Goal: Task Accomplishment & Management: Manage account settings

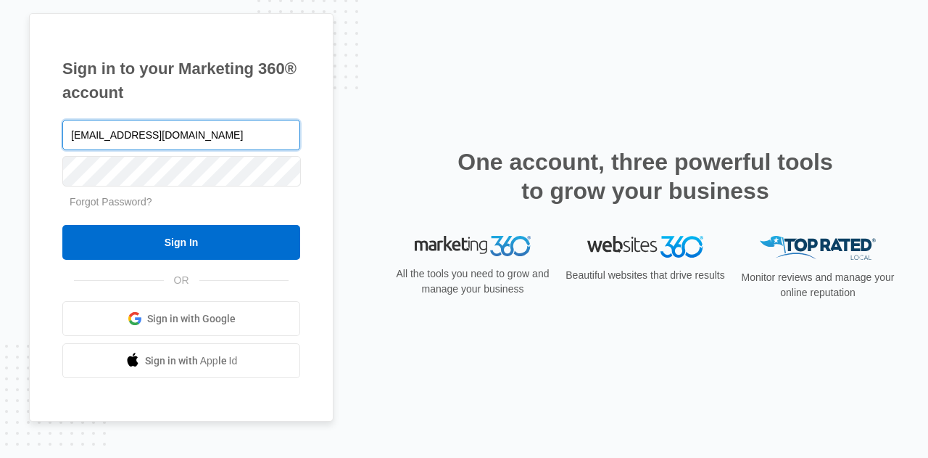
type input "[EMAIL_ADDRESS][DOMAIN_NAME]"
click at [62, 225] on input "Sign In" at bounding box center [181, 242] width 238 height 35
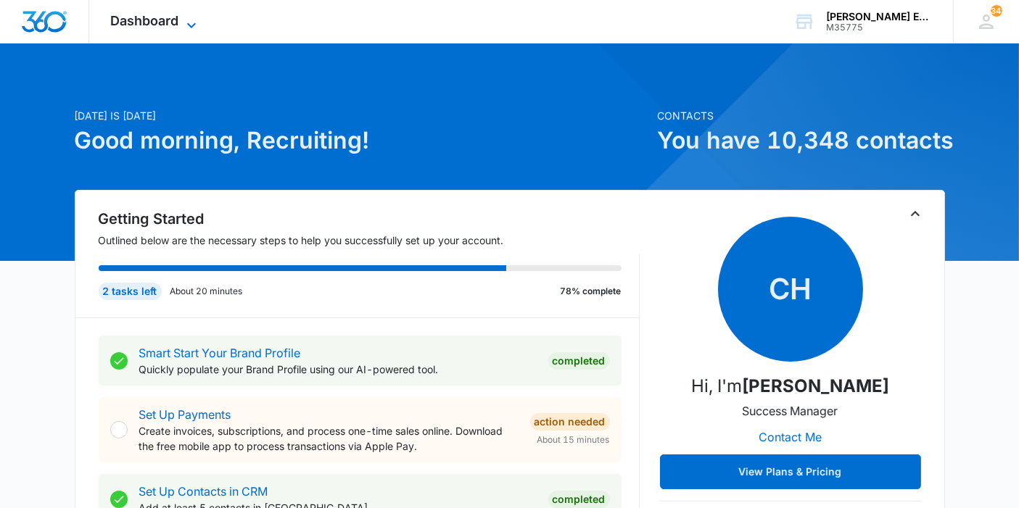
click at [165, 26] on span "Dashboard" at bounding box center [145, 20] width 68 height 15
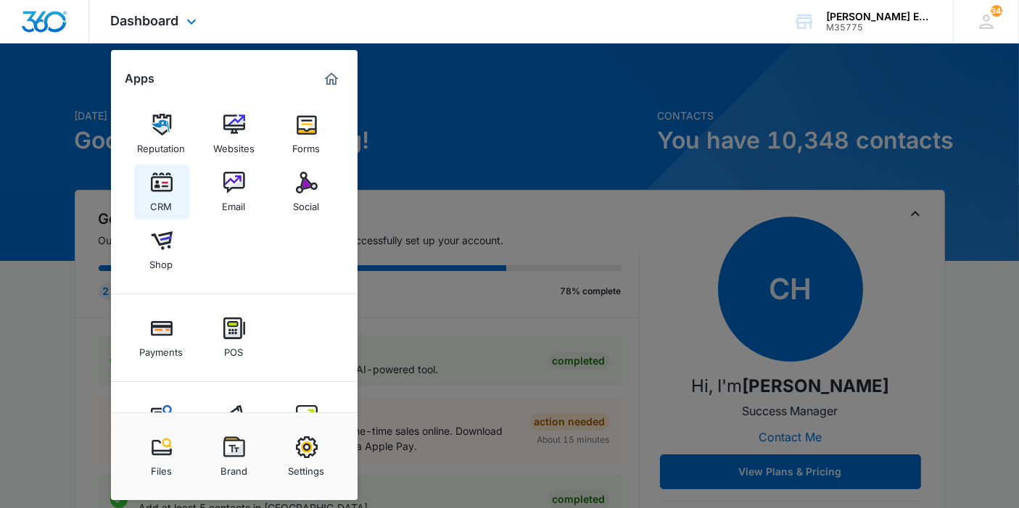
click at [159, 204] on div "CRM" at bounding box center [162, 203] width 22 height 19
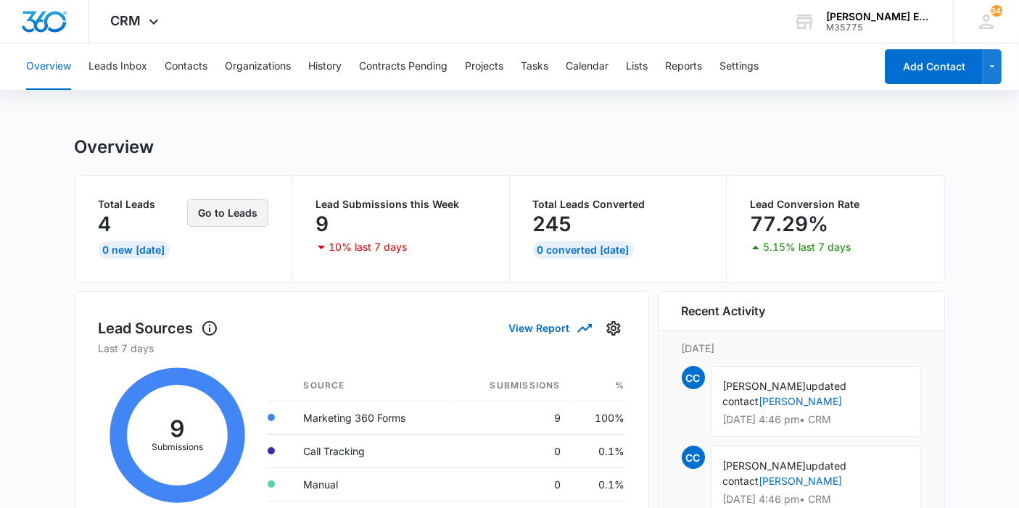
click at [213, 214] on button "Go to Leads" at bounding box center [227, 213] width 81 height 28
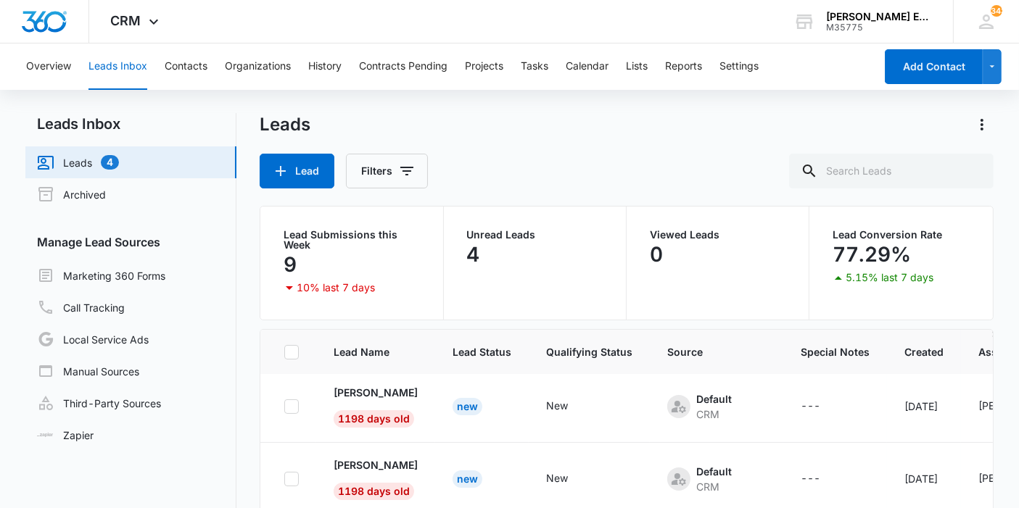
scroll to position [78, 0]
click at [290, 351] on icon at bounding box center [291, 352] width 13 height 13
click at [284, 352] on input "checkbox" at bounding box center [284, 352] width 1 height 1
checkbox input "true"
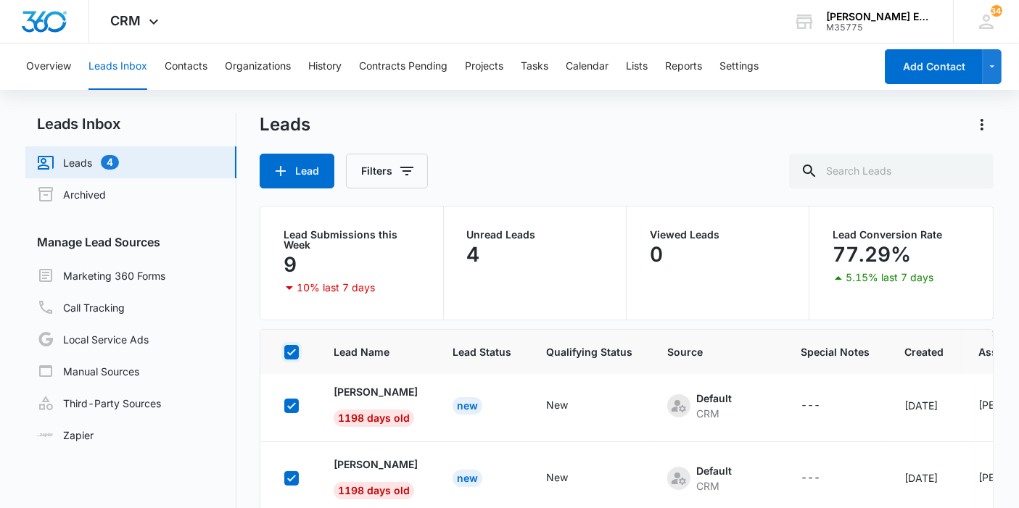
checkbox input "true"
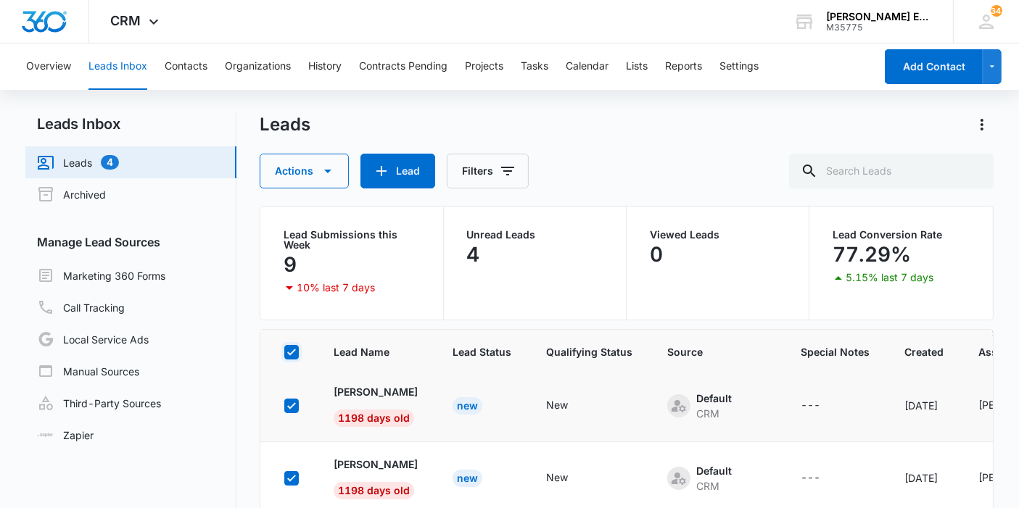
scroll to position [0, 0]
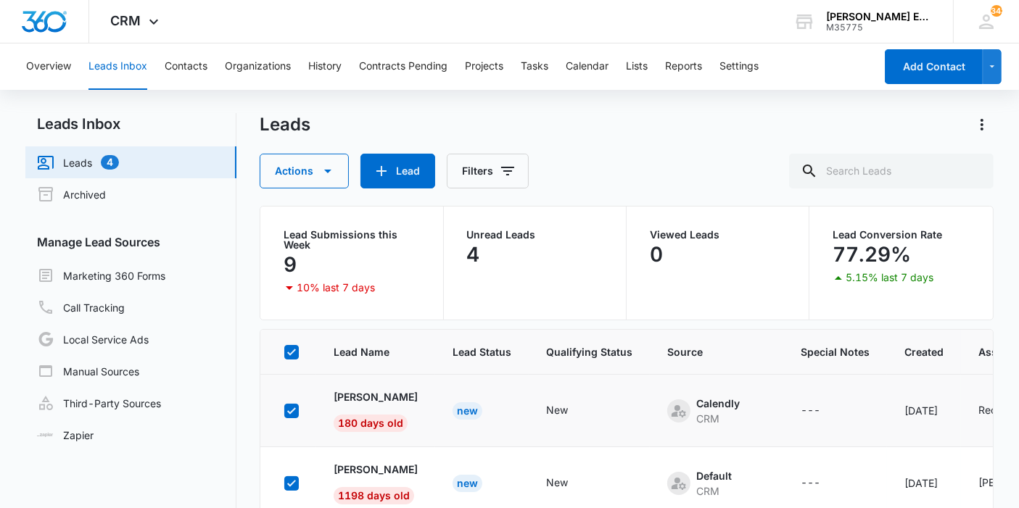
click at [300, 415] on td at bounding box center [288, 411] width 56 height 73
click at [290, 413] on icon at bounding box center [291, 411] width 9 height 7
click at [284, 411] on input "checkbox" at bounding box center [284, 411] width 1 height 1
checkbox input "false"
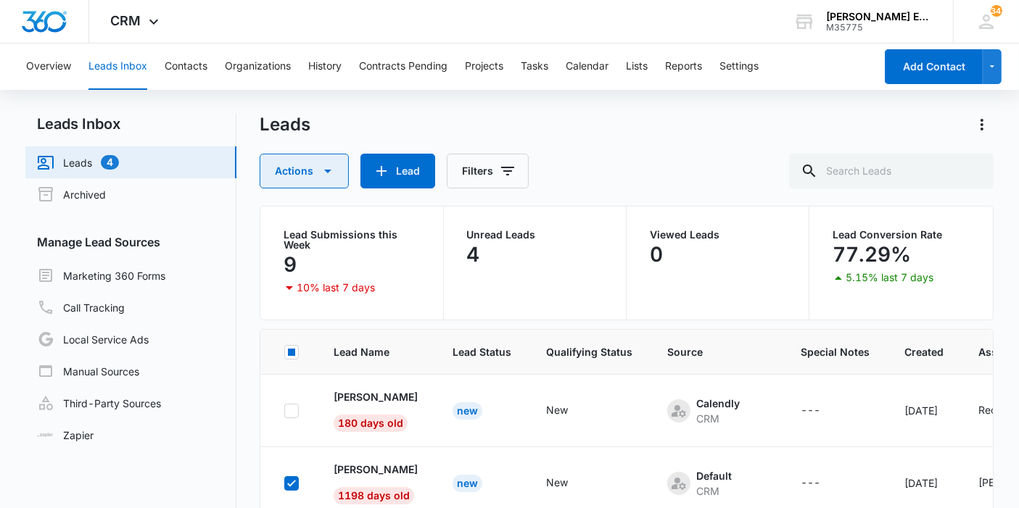
click at [330, 160] on button "Actions" at bounding box center [304, 171] width 89 height 35
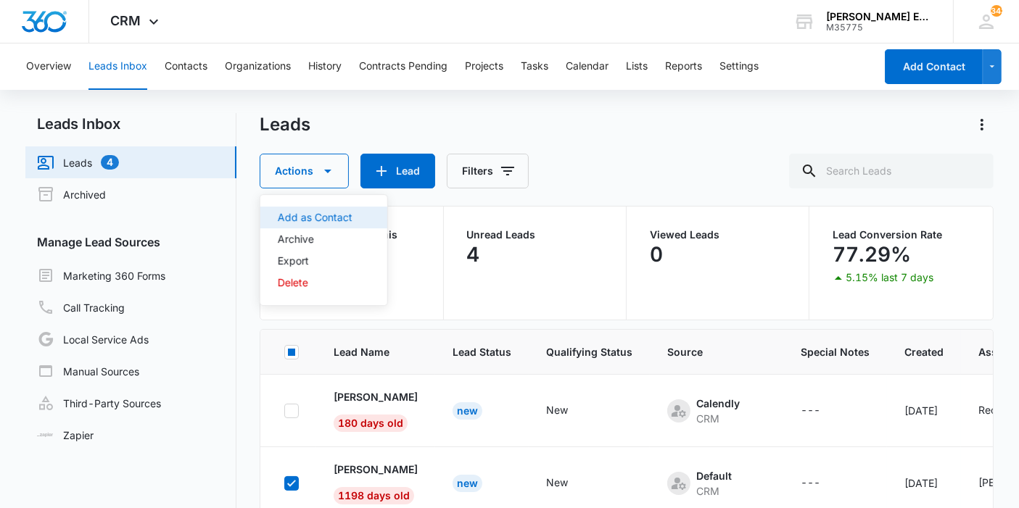
click at [341, 223] on div "Add as Contact" at bounding box center [315, 218] width 75 height 10
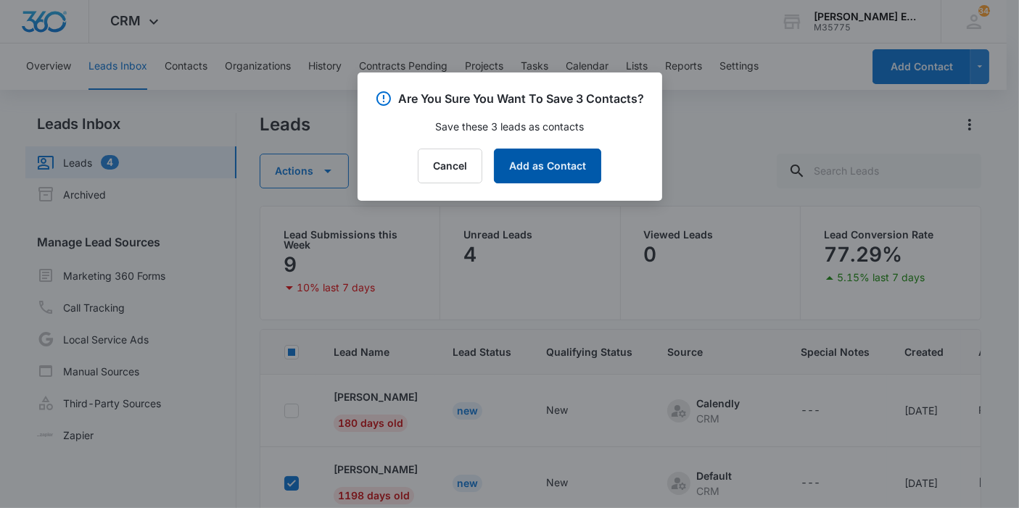
click at [582, 184] on button "Add as Contact" at bounding box center [547, 166] width 107 height 35
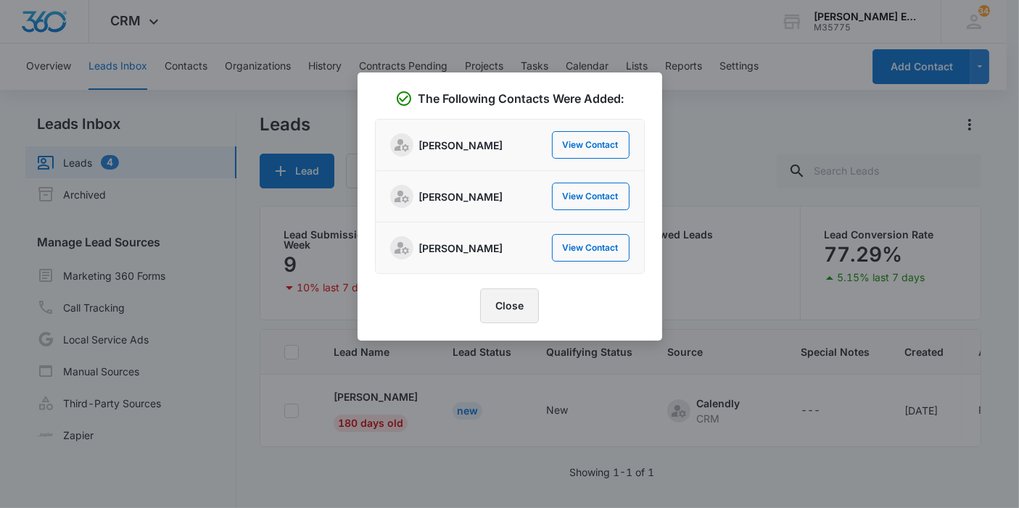
click at [522, 321] on button "Close" at bounding box center [509, 306] width 59 height 35
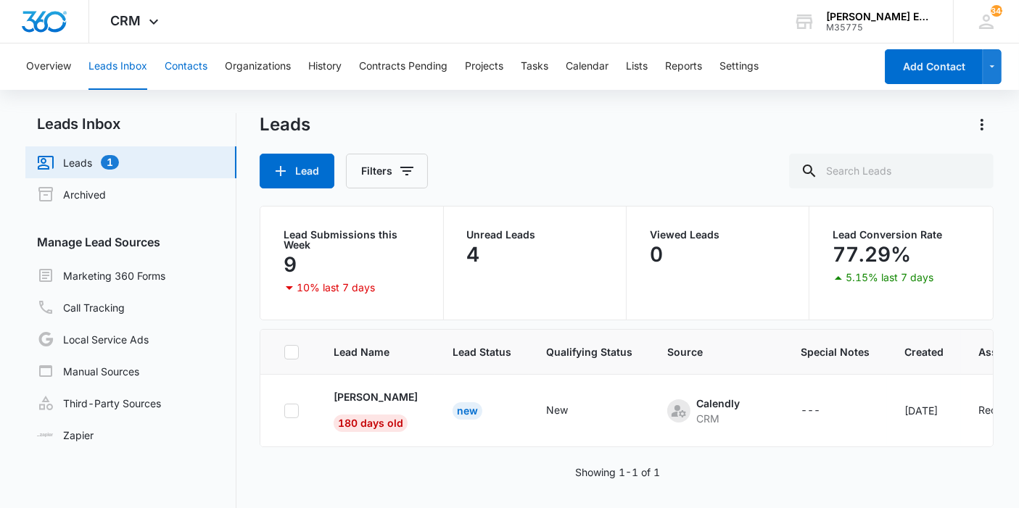
click at [165, 65] on button "Contacts" at bounding box center [186, 67] width 43 height 46
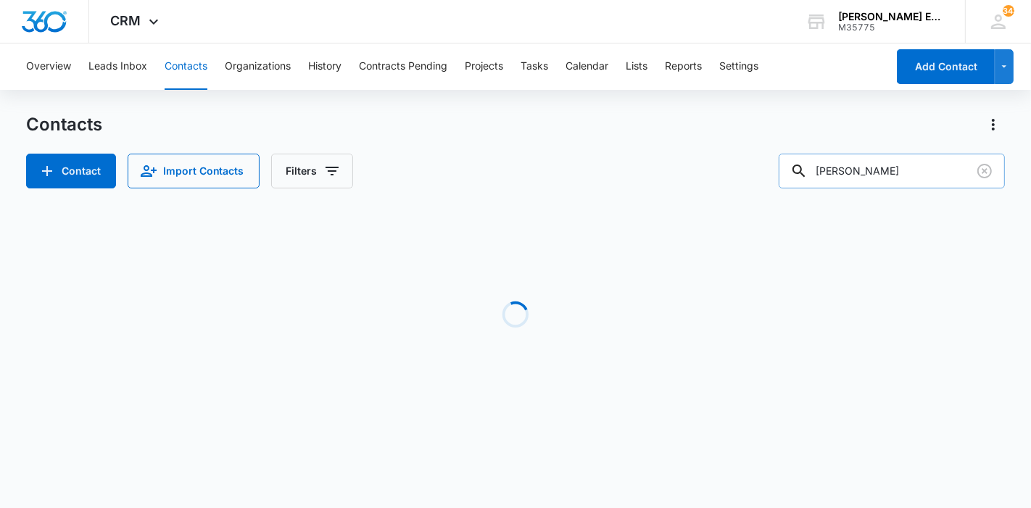
click at [844, 173] on input "[PERSON_NAME]" at bounding box center [892, 171] width 226 height 35
type input "[PERSON_NAME]"
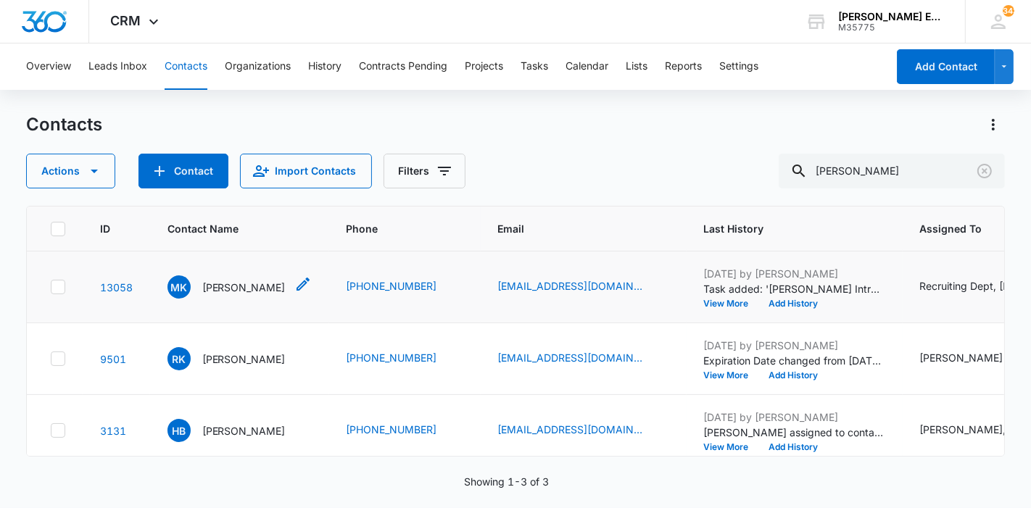
click at [218, 287] on p "[PERSON_NAME]" at bounding box center [243, 287] width 83 height 15
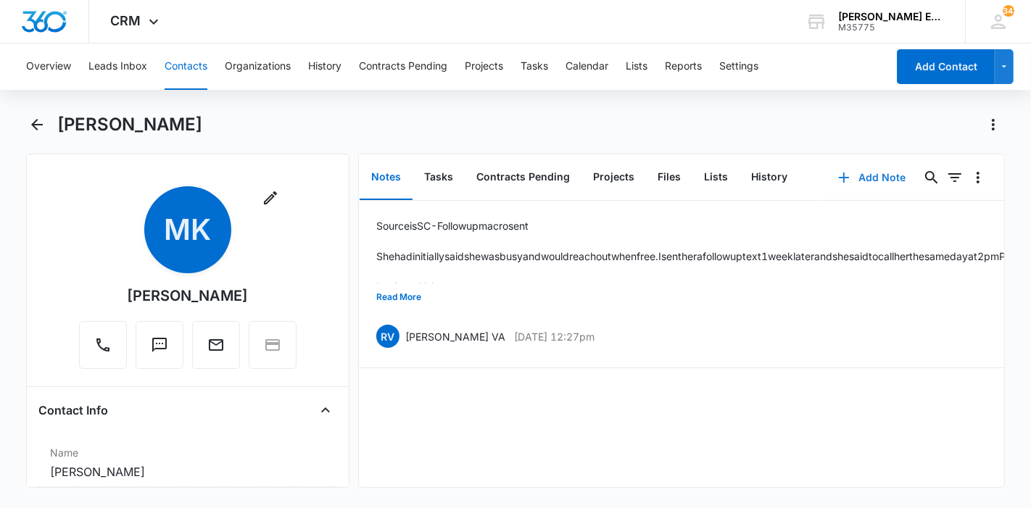
click at [862, 187] on button "Add Note" at bounding box center [872, 177] width 96 height 35
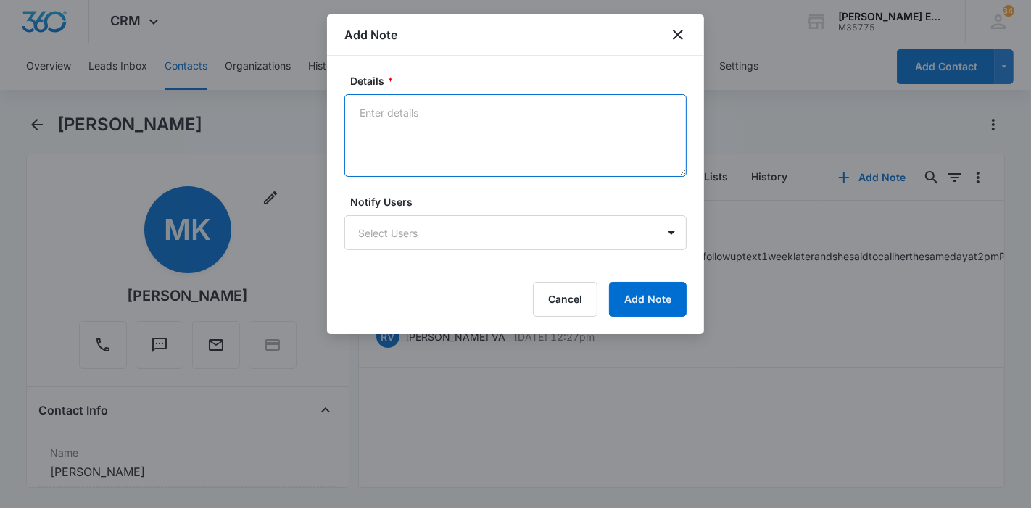
click at [516, 157] on textarea "Details *" at bounding box center [516, 135] width 342 height 83
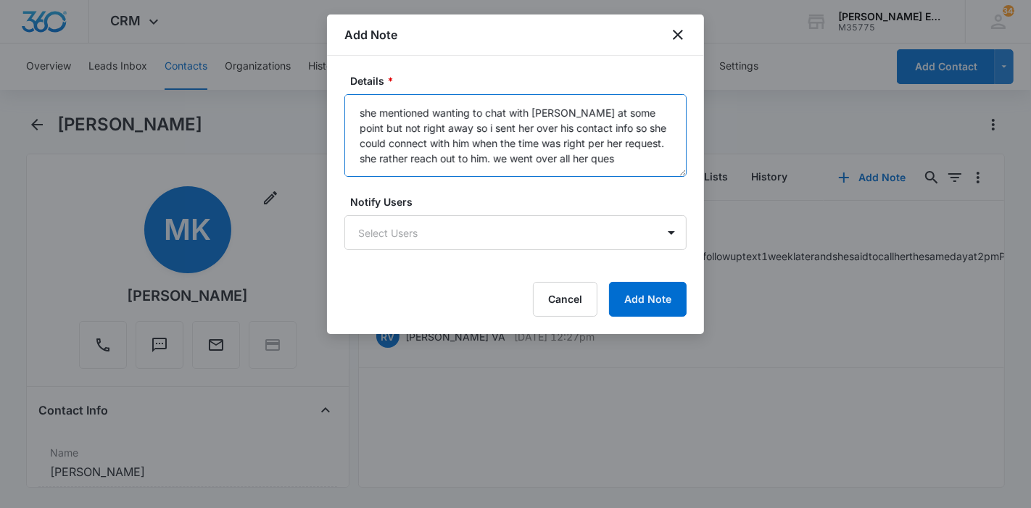
scroll to position [141, 0]
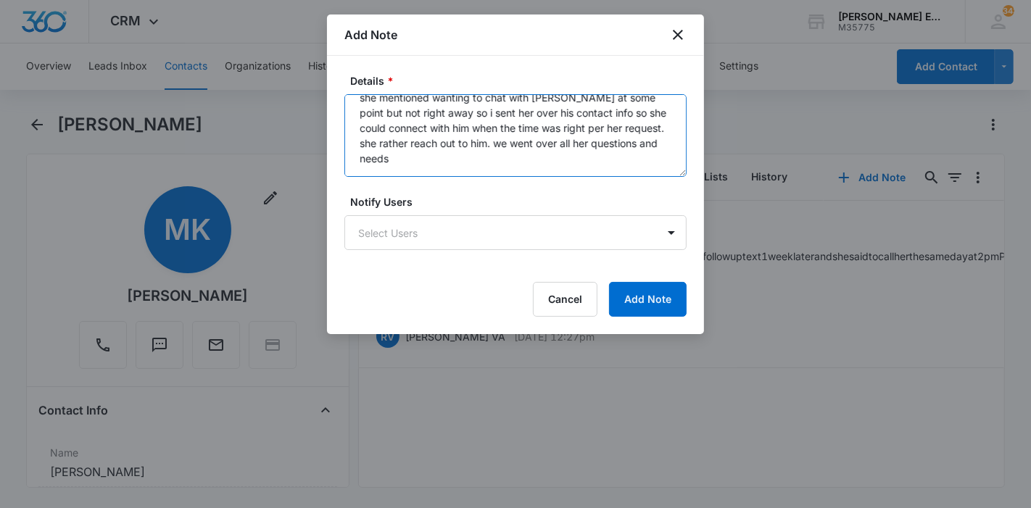
click at [530, 165] on textarea "Spoke with - She was VERY interested Her hang up is that she paid for the full …" at bounding box center [516, 135] width 342 height 83
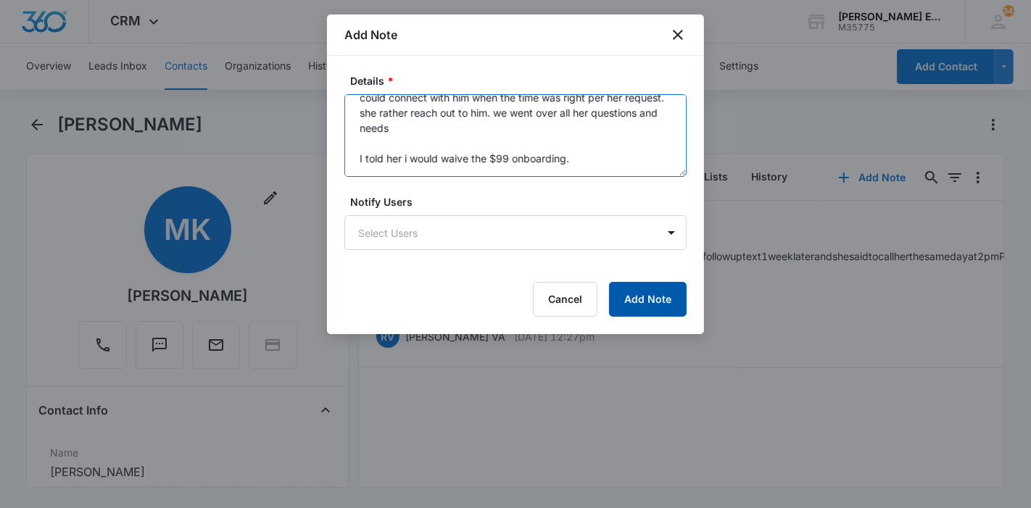
type textarea "Spoke with - She was VERY interested Her hang up is that she paid for the full …"
click at [651, 286] on button "Add Note" at bounding box center [648, 299] width 78 height 35
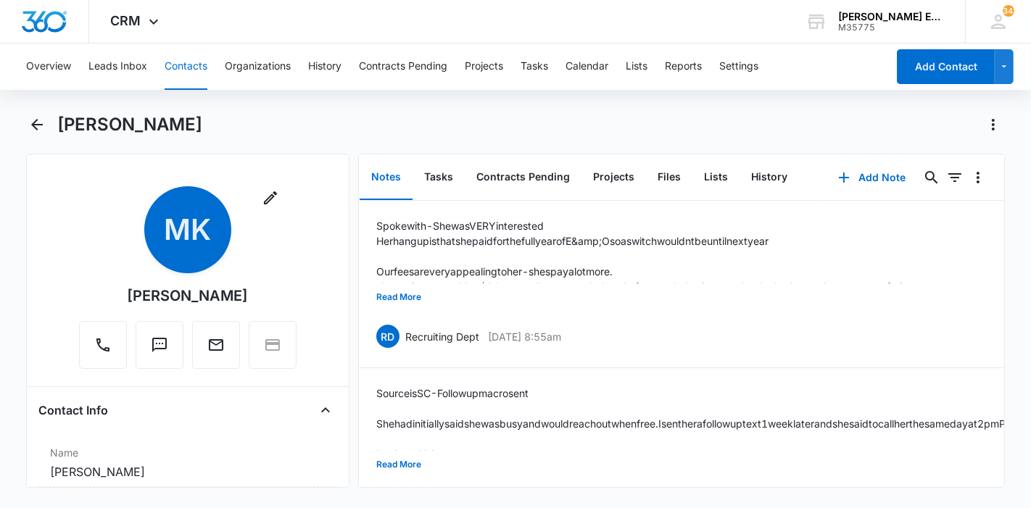
click at [1, 151] on main "[PERSON_NAME] Remove MK [PERSON_NAME] Contact Info Name Cancel Save Changes [PE…" at bounding box center [515, 309] width 1031 height 392
click at [0, 107] on div "Overview Leads Inbox Contacts Organizations History Contracts Pending Projects …" at bounding box center [515, 275] width 1031 height 462
click at [440, 176] on button "Tasks" at bounding box center [439, 177] width 52 height 45
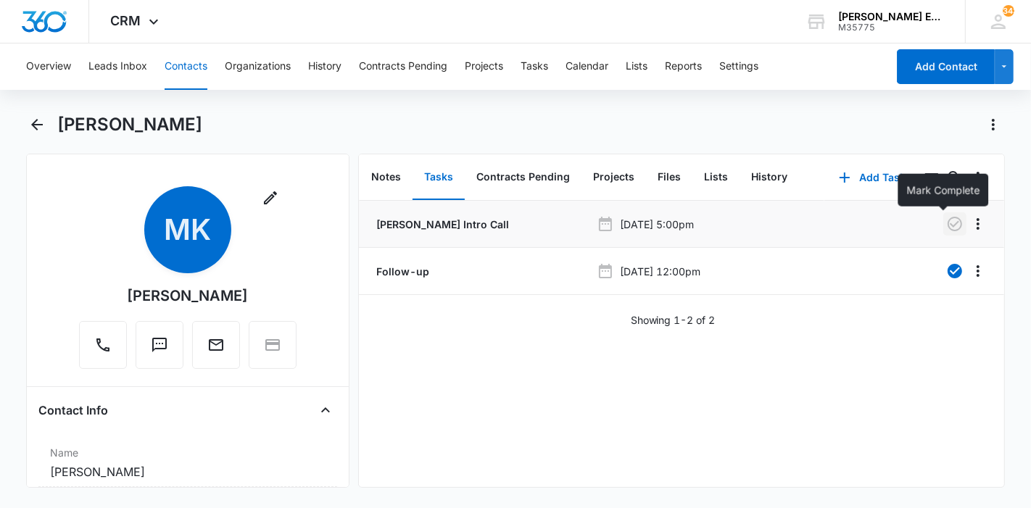
click at [947, 226] on icon "button" at bounding box center [955, 223] width 17 height 17
click at [860, 157] on div "Add Task 0 0" at bounding box center [915, 177] width 180 height 46
click at [860, 175] on button "Add Task" at bounding box center [873, 177] width 96 height 35
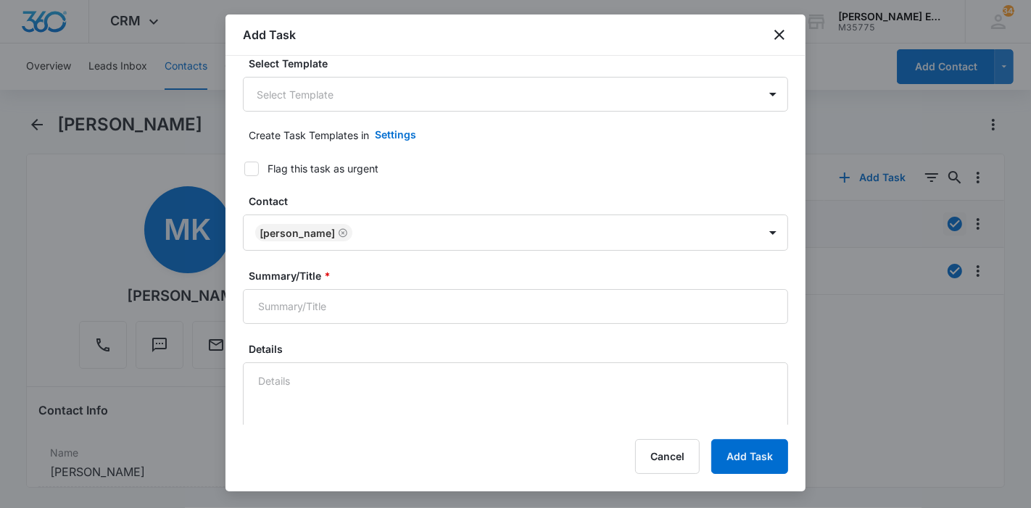
scroll to position [17, 0]
click at [492, 289] on input "Summary/Title *" at bounding box center [515, 306] width 545 height 35
click at [490, 292] on input "Summary/Title *" at bounding box center [515, 306] width 545 height 35
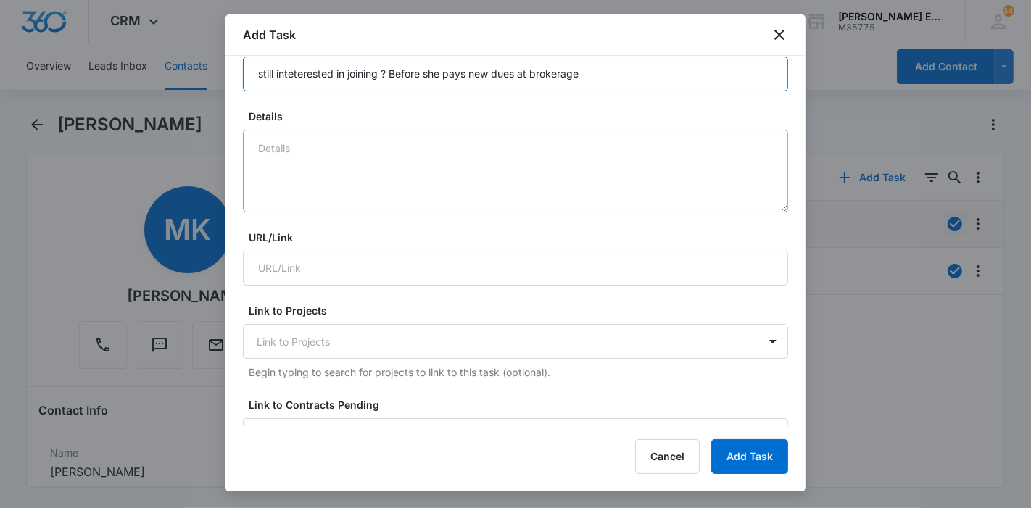
scroll to position [299, 0]
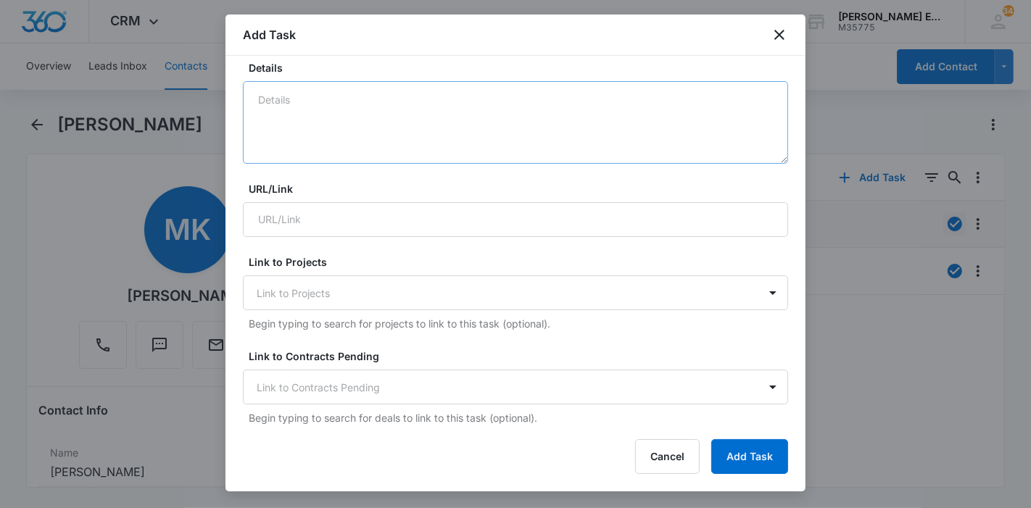
type input "still inteterested in joining ? Before she pays new dues at brokerage"
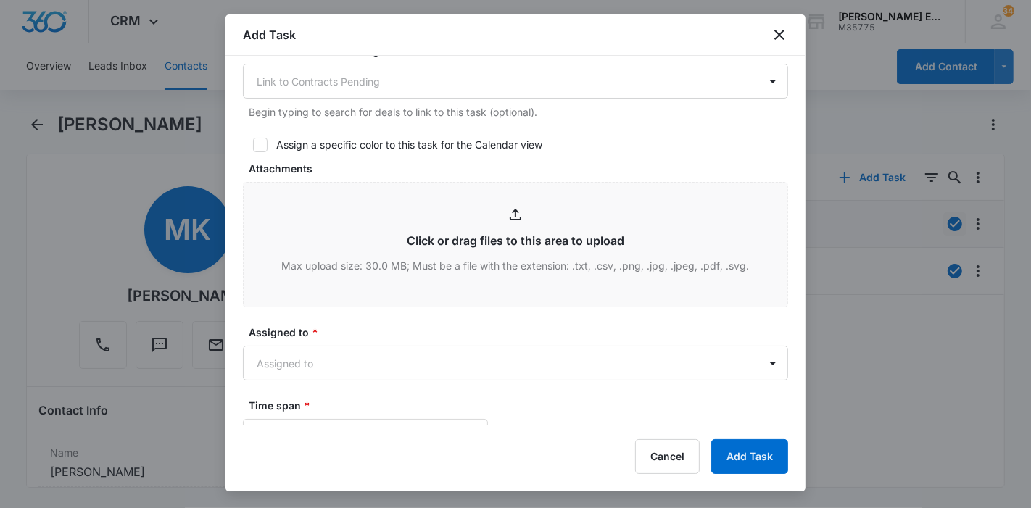
scroll to position [604, 0]
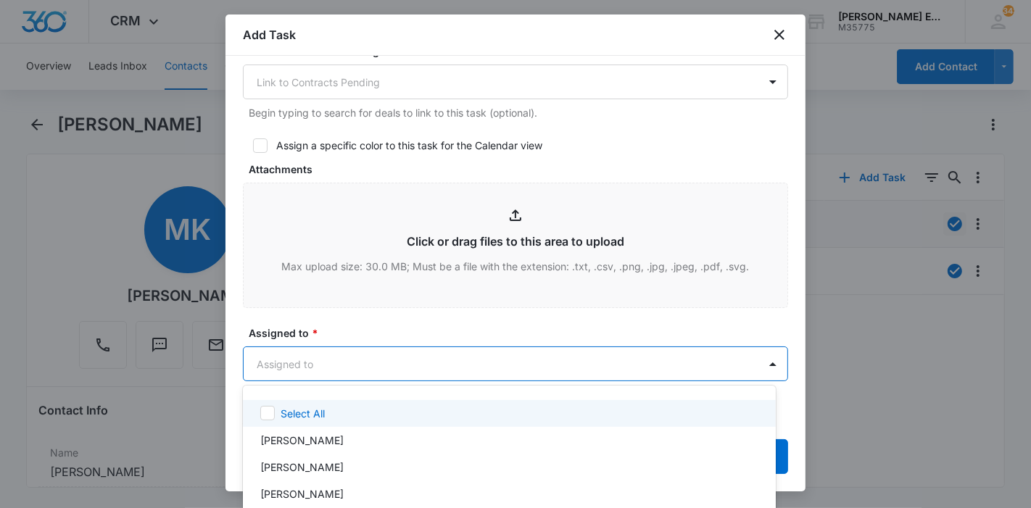
click at [422, 361] on body "CRM Apps Reputation Websites Forms CRM Email Social Shop Payments POS Content A…" at bounding box center [515, 254] width 1031 height 508
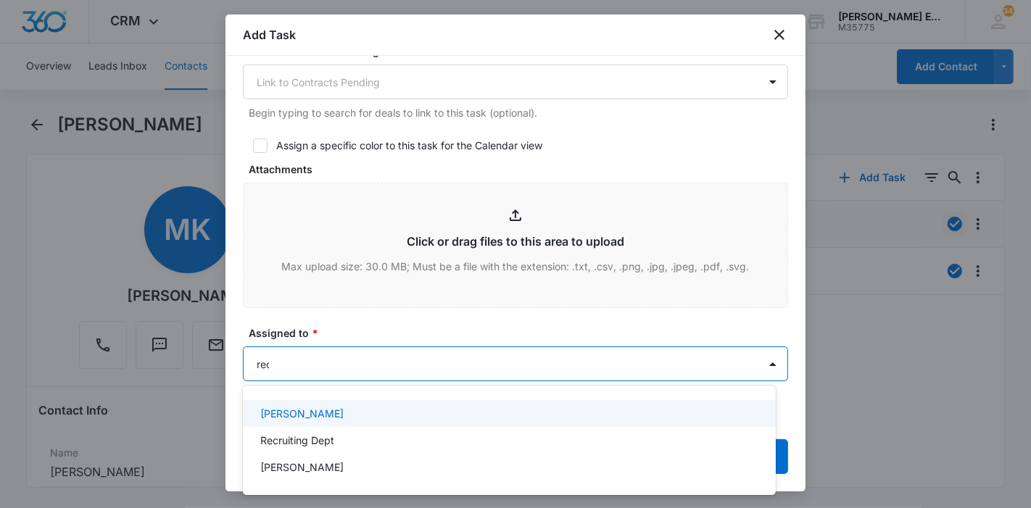
type input "recr"
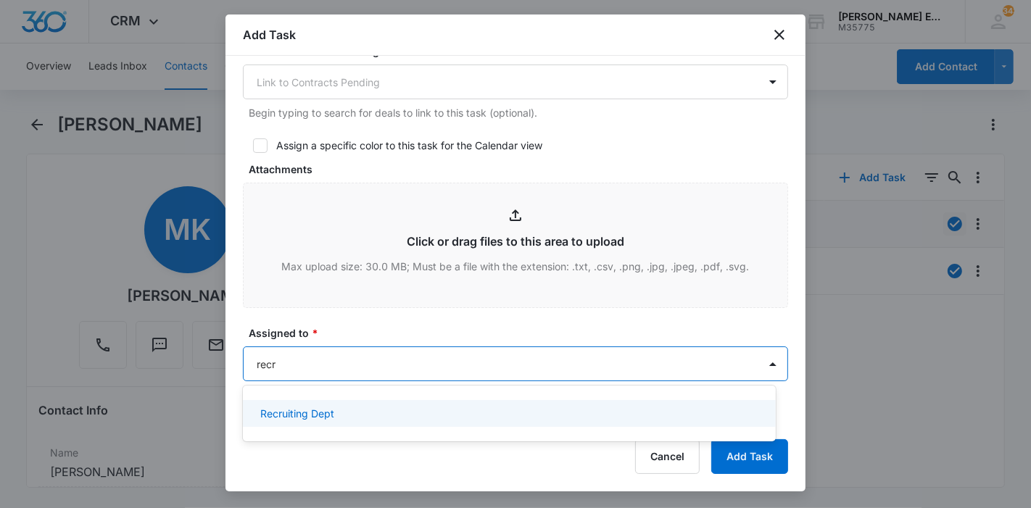
click at [408, 412] on div "Recruiting Dept" at bounding box center [507, 413] width 495 height 15
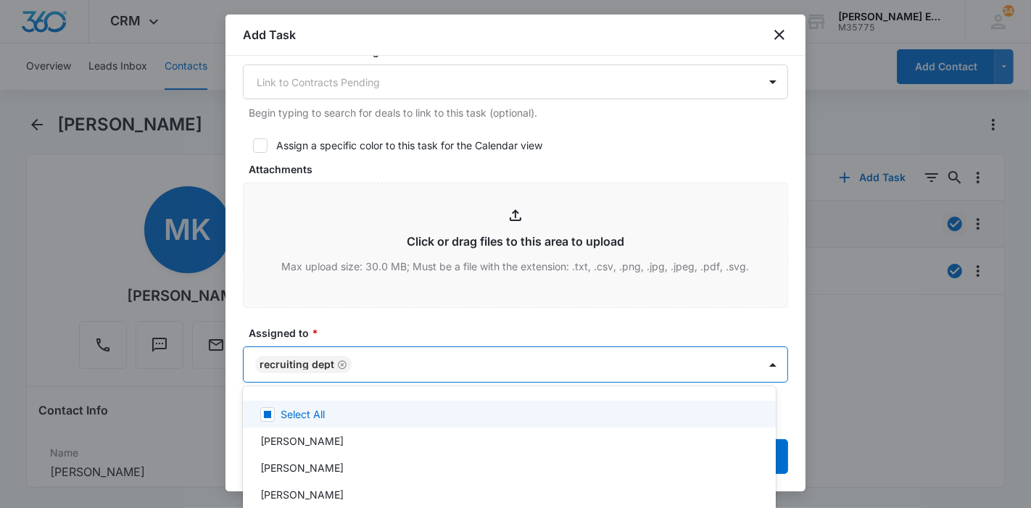
click at [413, 328] on div at bounding box center [515, 254] width 1031 height 508
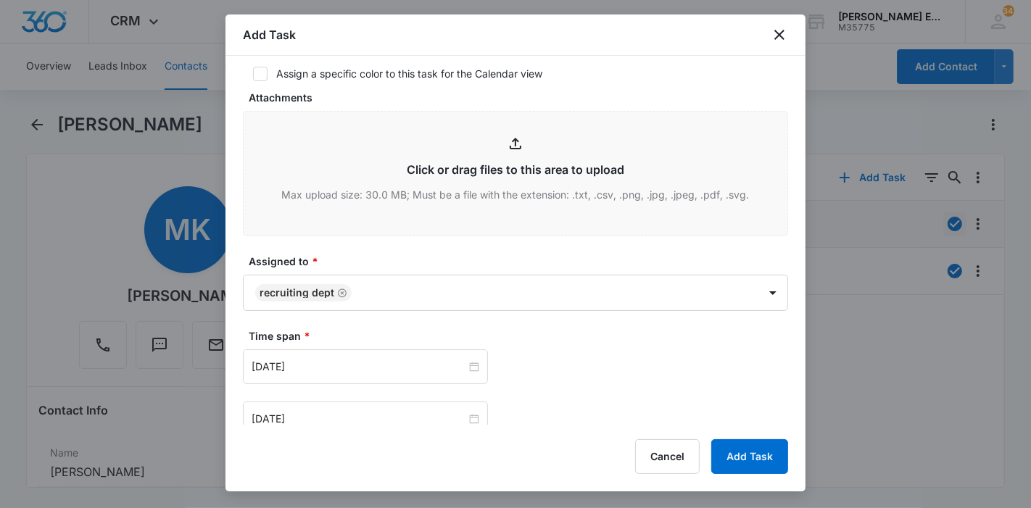
scroll to position [675, 0]
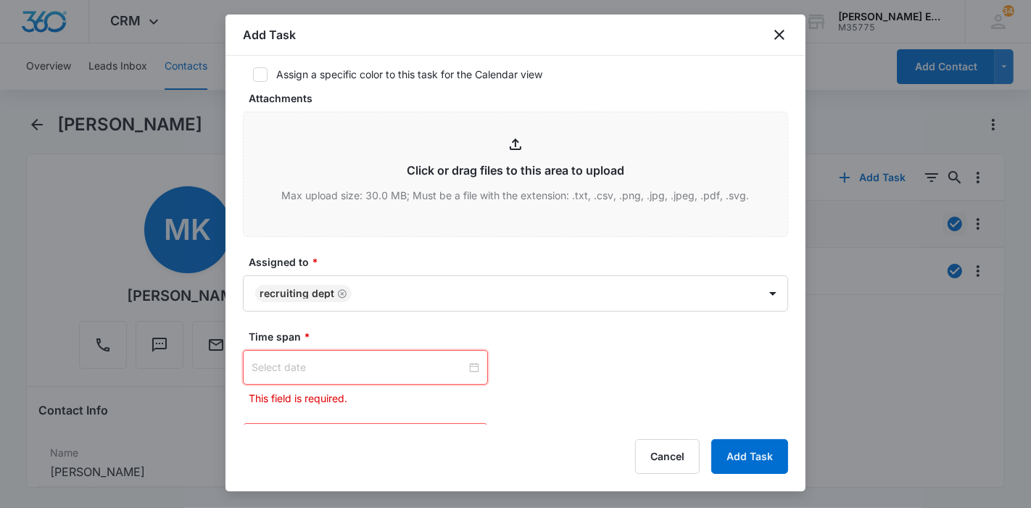
click at [394, 367] on input at bounding box center [359, 368] width 215 height 16
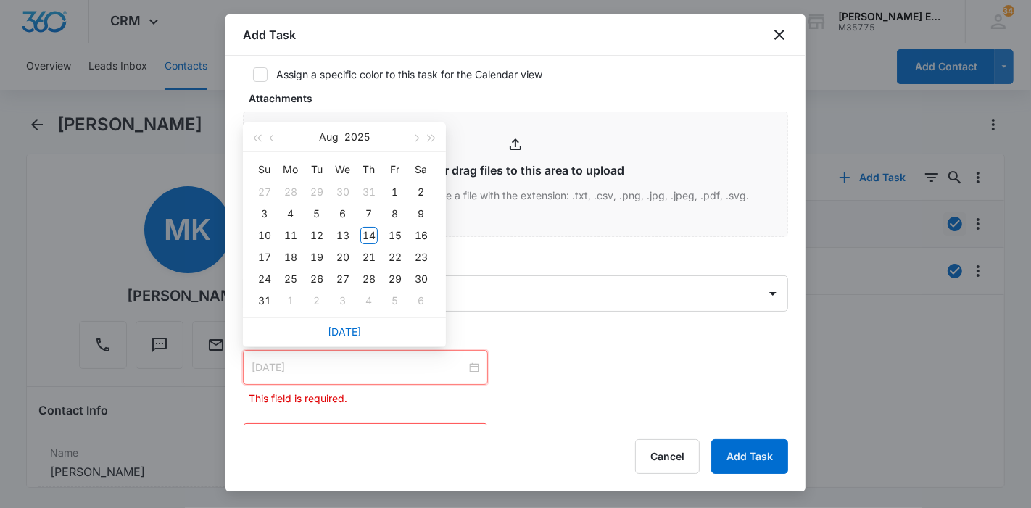
type input "[DATE]"
click at [419, 154] on div "Su Mo Tu We Th Fr Sa 27 28 29 30 31 1 2 3 4 5 6 7 8 9 10 11 12 13 14 15 16 17 1…" at bounding box center [344, 234] width 203 height 165
click at [418, 139] on span "button" at bounding box center [415, 138] width 7 height 7
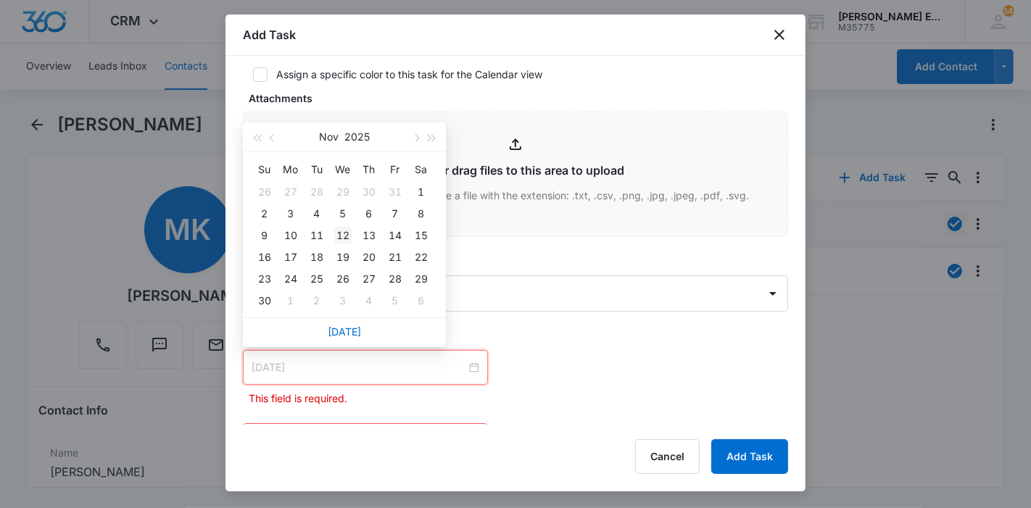
type input "[DATE]"
click at [339, 238] on div "12" at bounding box center [342, 235] width 17 height 17
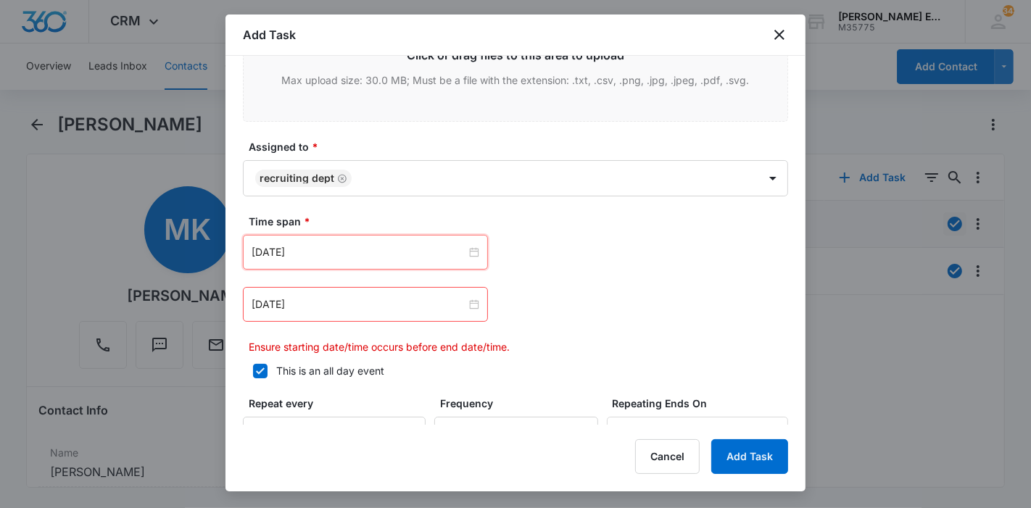
scroll to position [791, 0]
click at [414, 305] on input "[DATE]" at bounding box center [359, 305] width 215 height 16
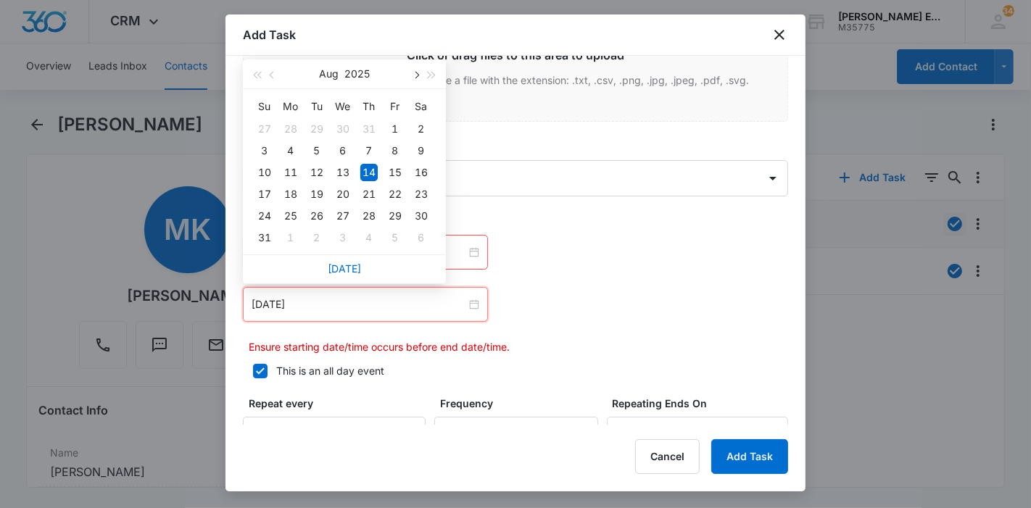
click at [412, 73] on button "button" at bounding box center [416, 73] width 16 height 29
type input "[DATE]"
click at [368, 173] on div "13" at bounding box center [368, 172] width 17 height 17
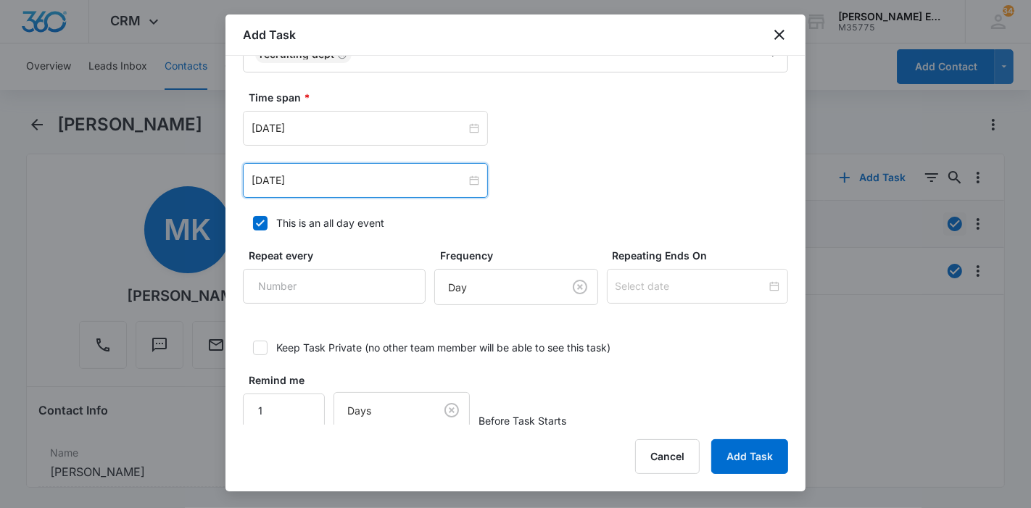
scroll to position [933, 0]
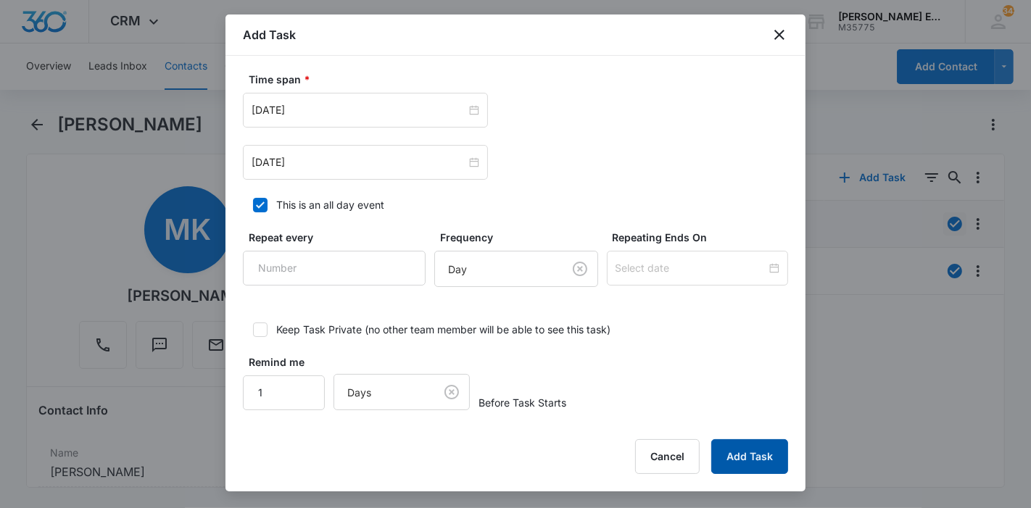
click at [775, 463] on button "Add Task" at bounding box center [750, 457] width 77 height 35
